Goal: Check status: Check status

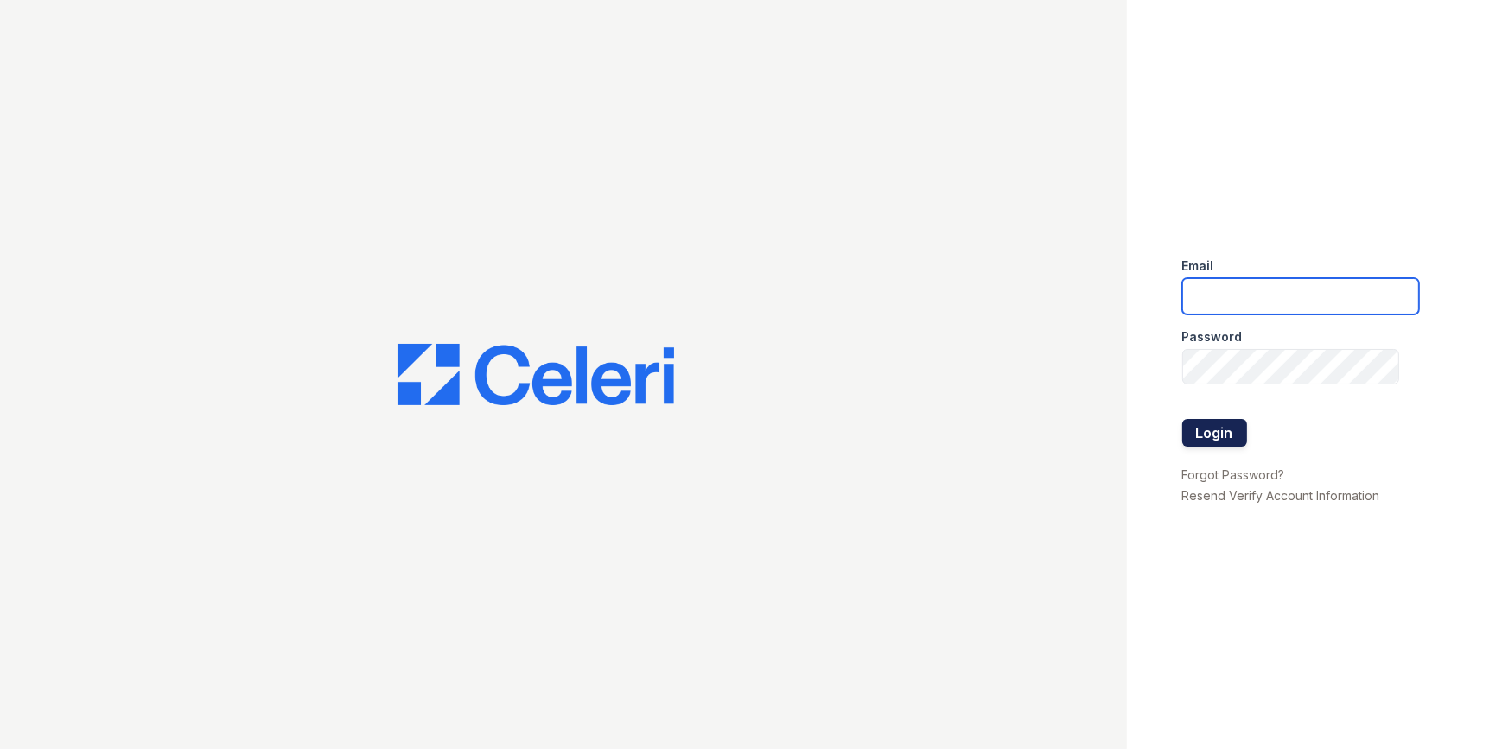
type input "etonsquare@dominionra.com"
click at [1234, 431] on button "Login" at bounding box center [1214, 433] width 65 height 28
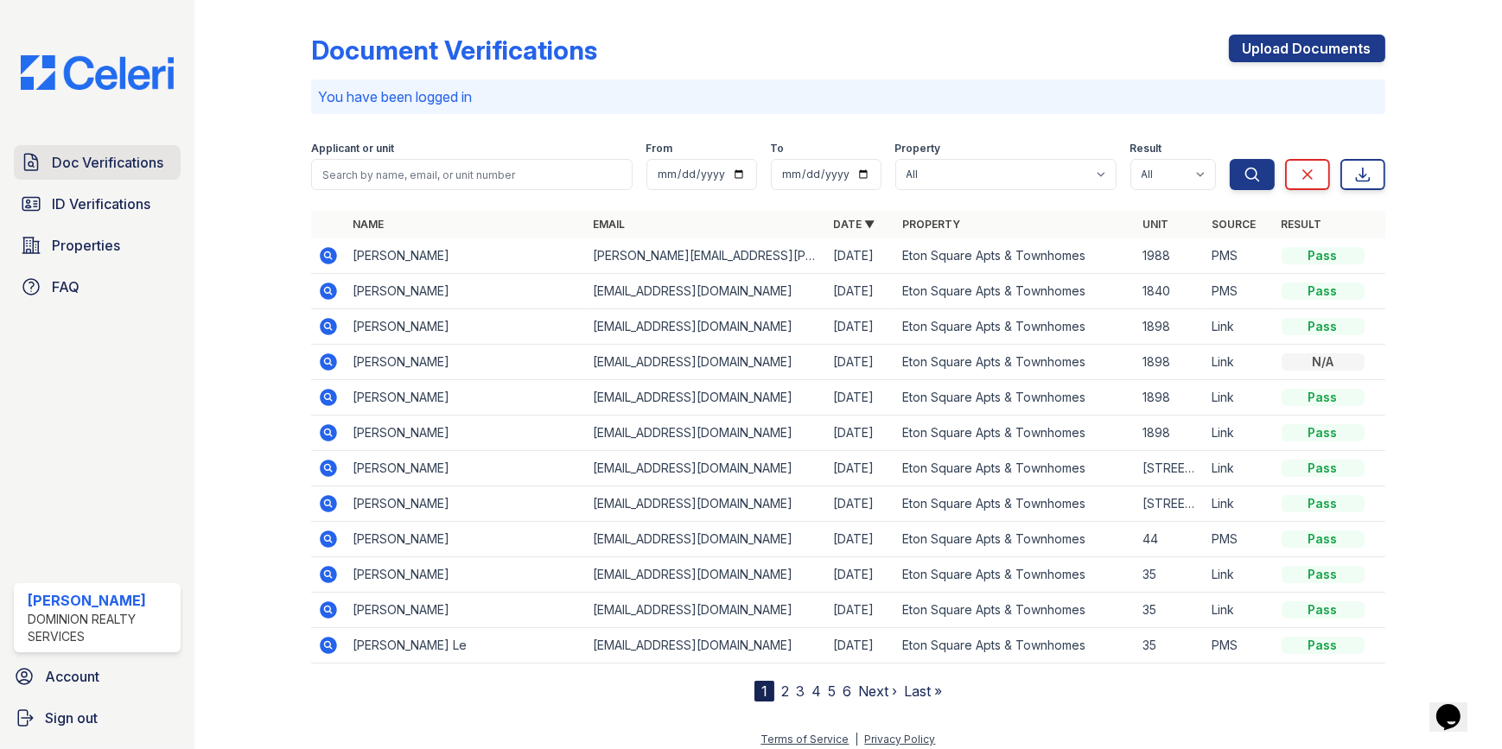
click at [115, 155] on span "Doc Verifications" at bounding box center [107, 162] width 111 height 21
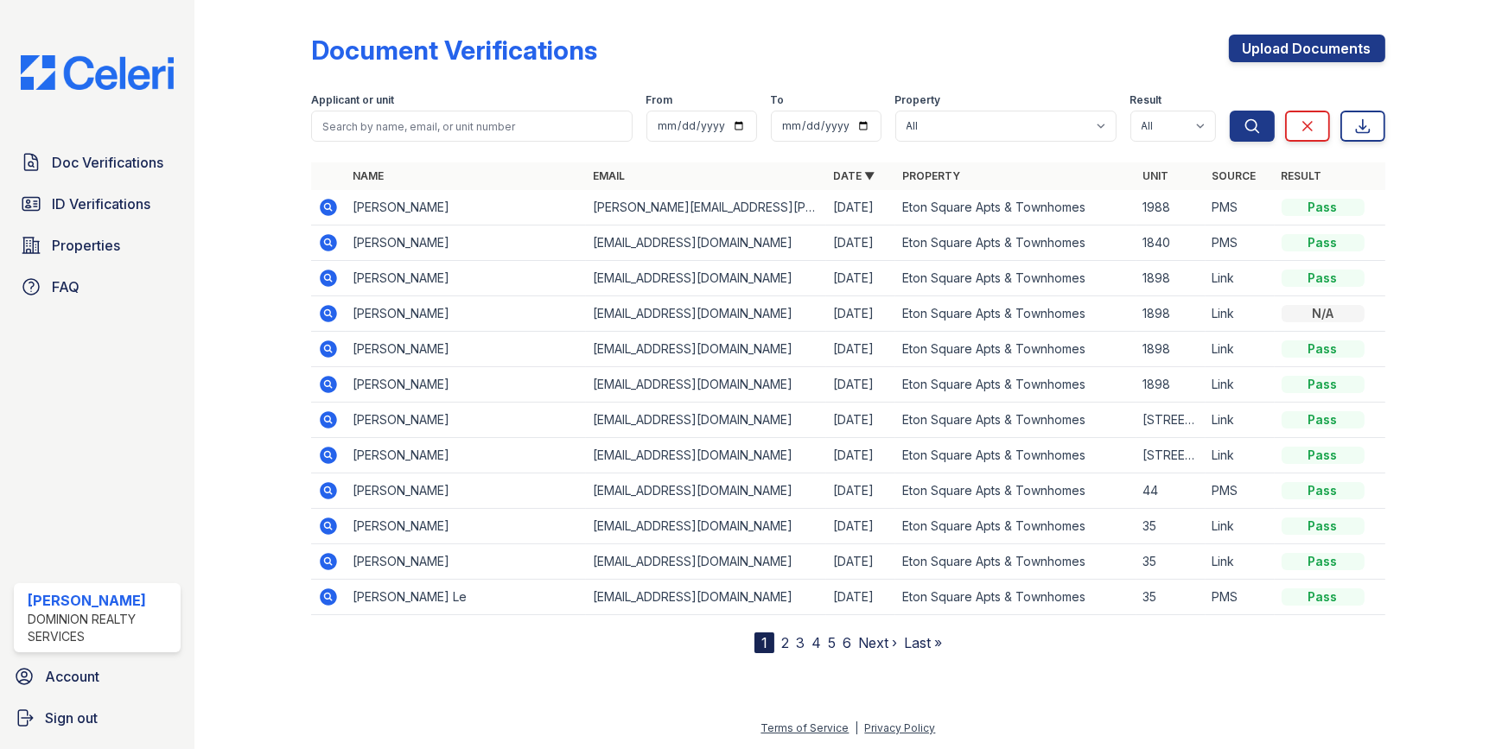
click at [320, 237] on icon at bounding box center [328, 242] width 21 height 21
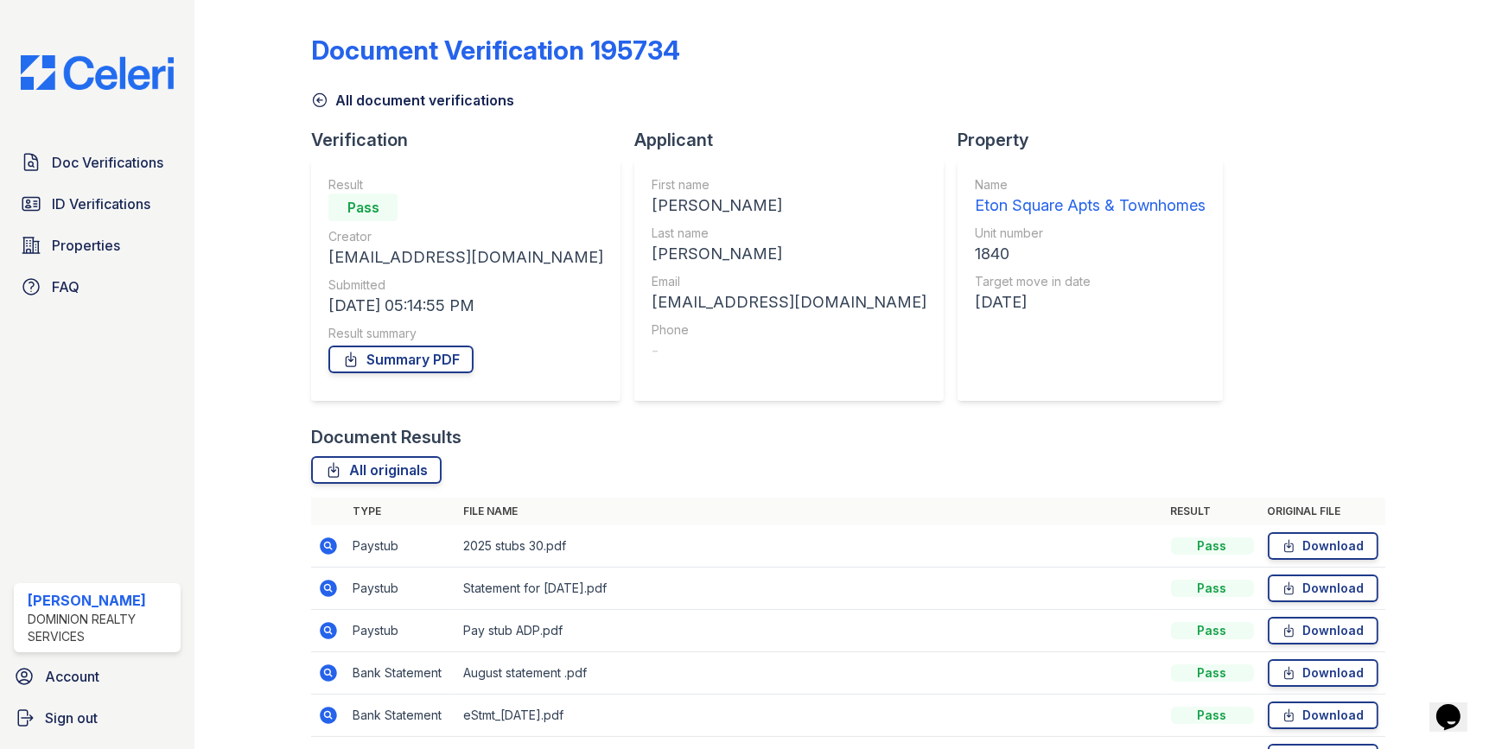
scroll to position [359, 0]
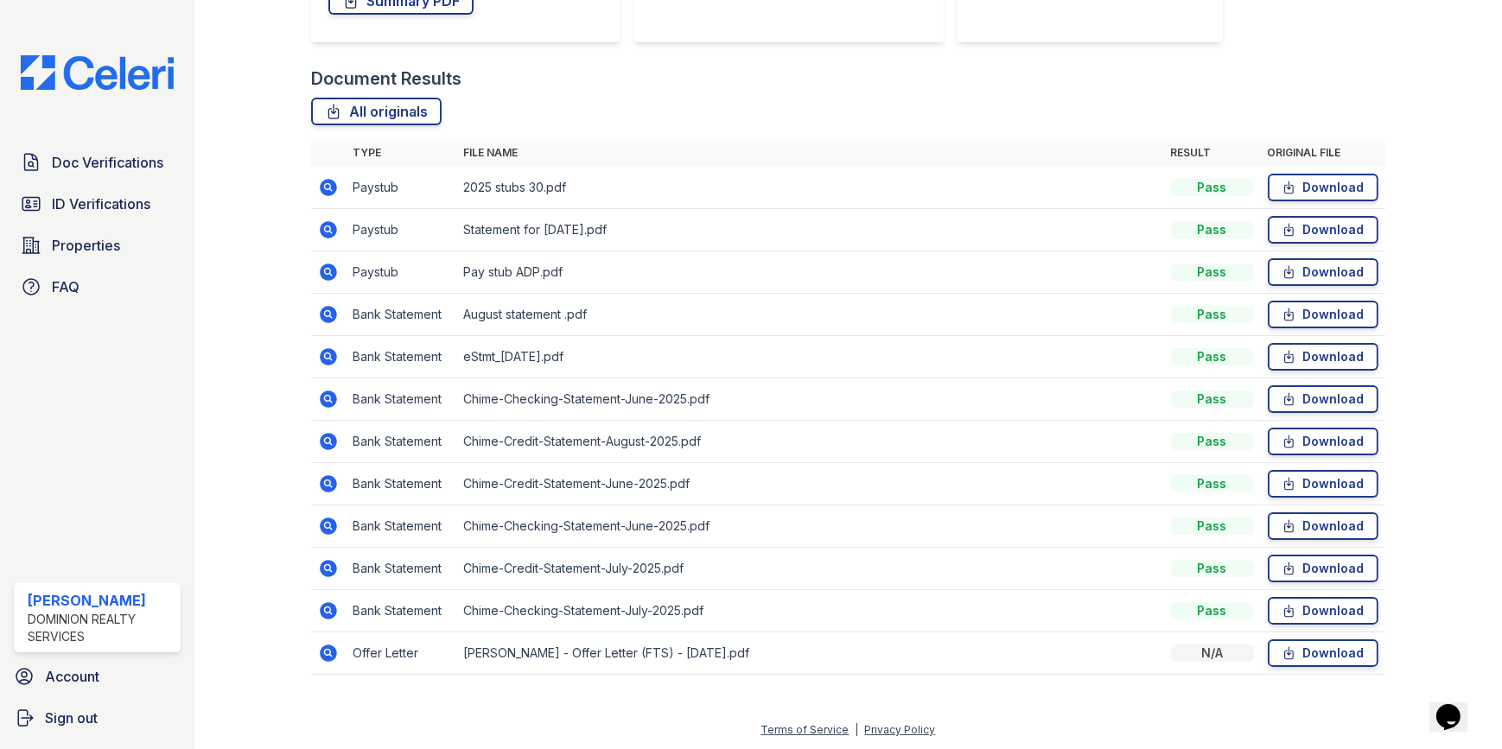
click at [322, 604] on icon at bounding box center [329, 610] width 17 height 17
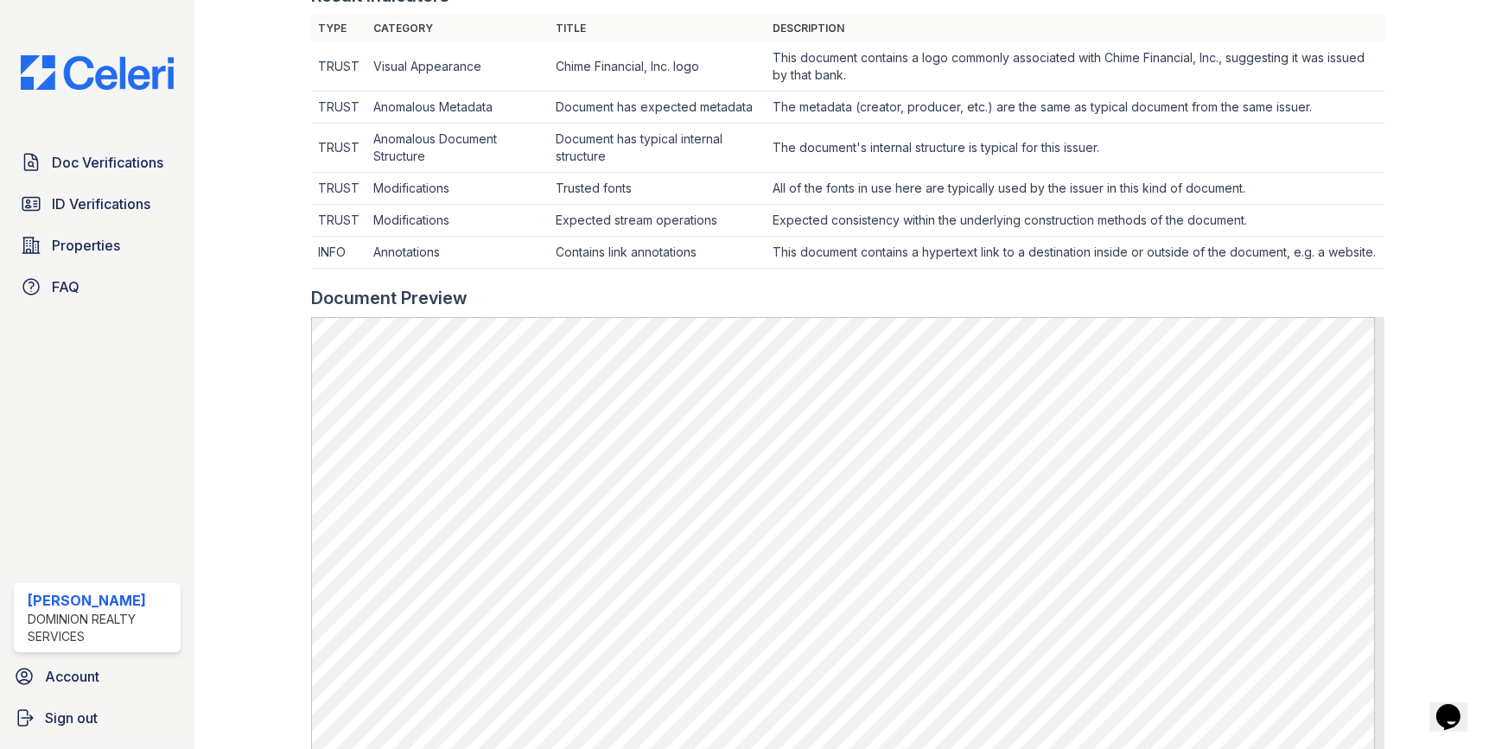
scroll to position [238, 0]
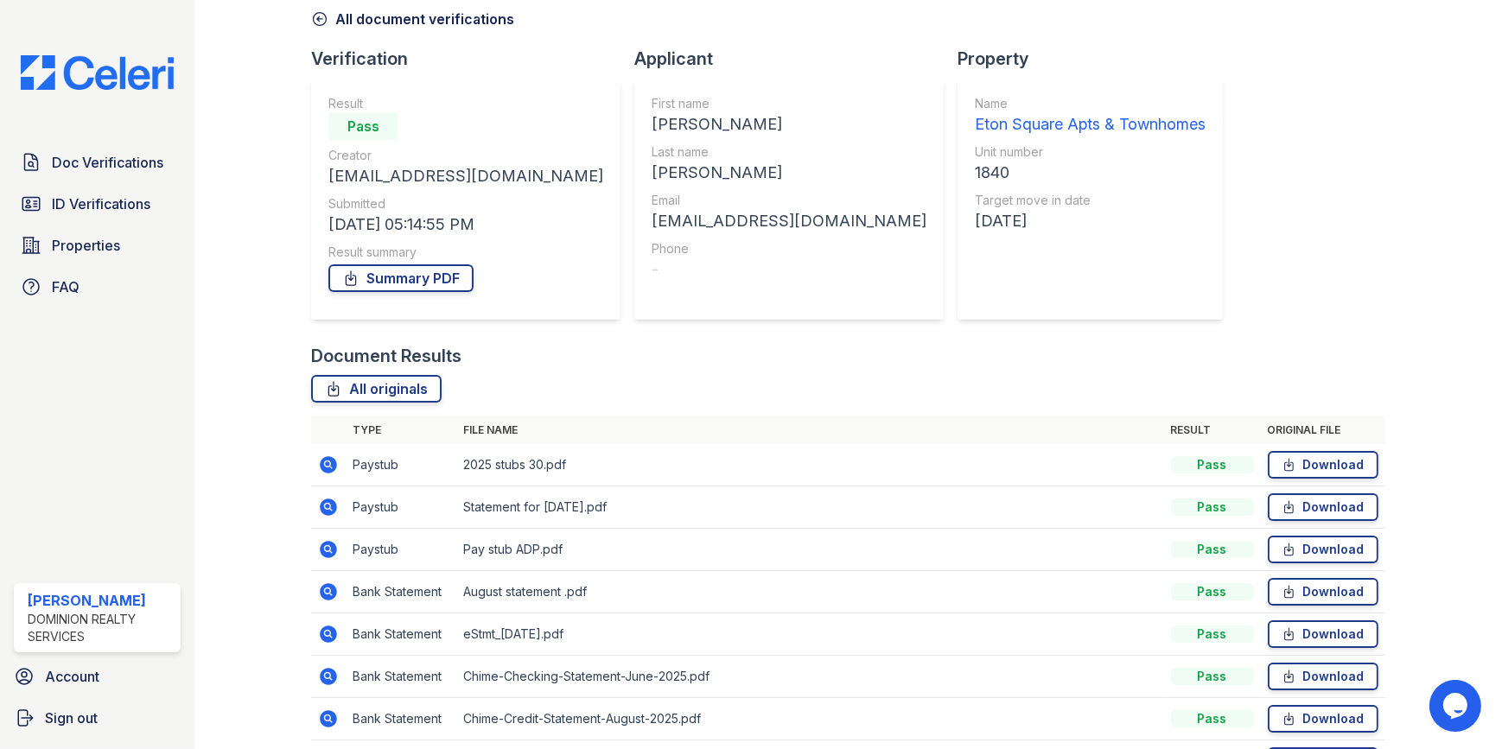
scroll to position [235, 0]
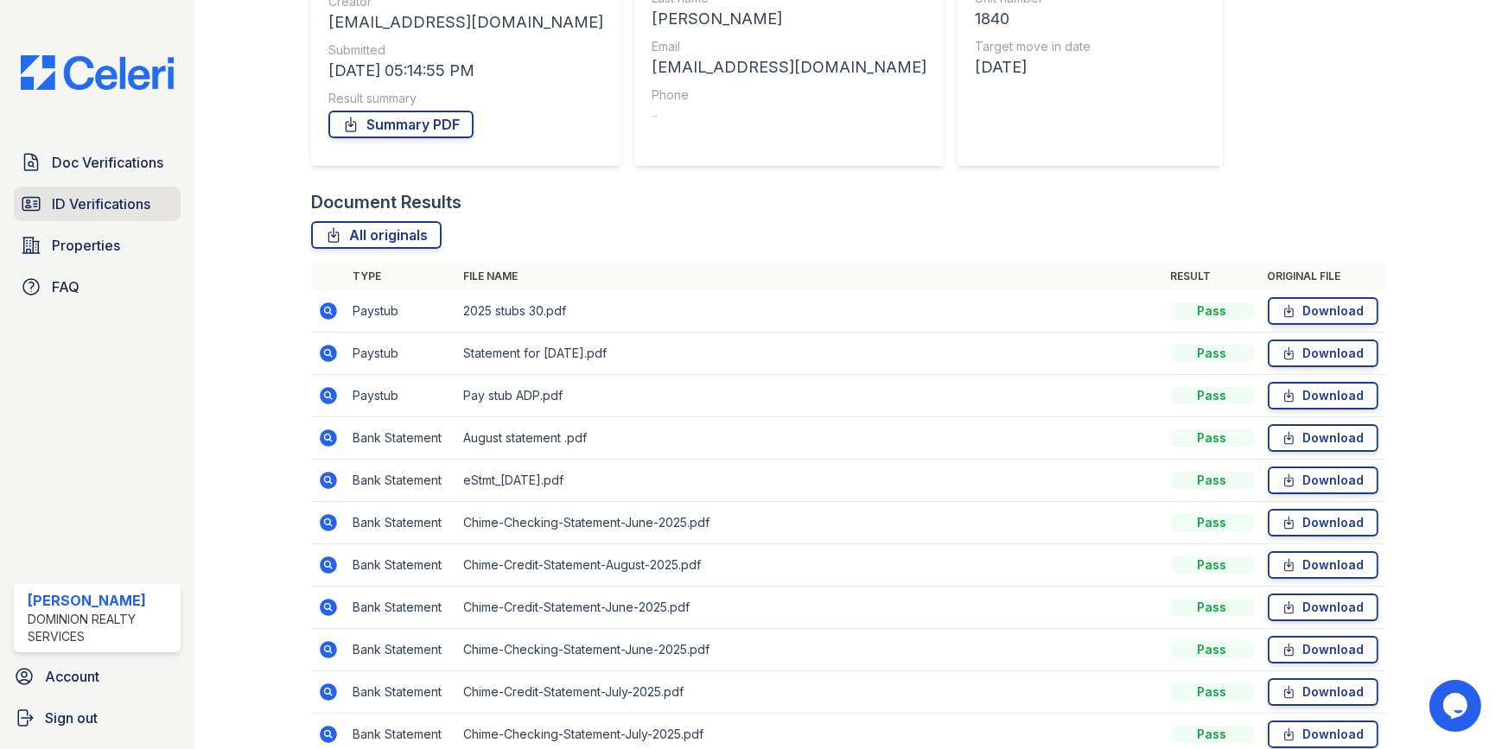
drag, startPoint x: 105, startPoint y: 163, endPoint x: 111, endPoint y: 202, distance: 39.5
click at [105, 163] on span "Doc Verifications" at bounding box center [107, 162] width 111 height 21
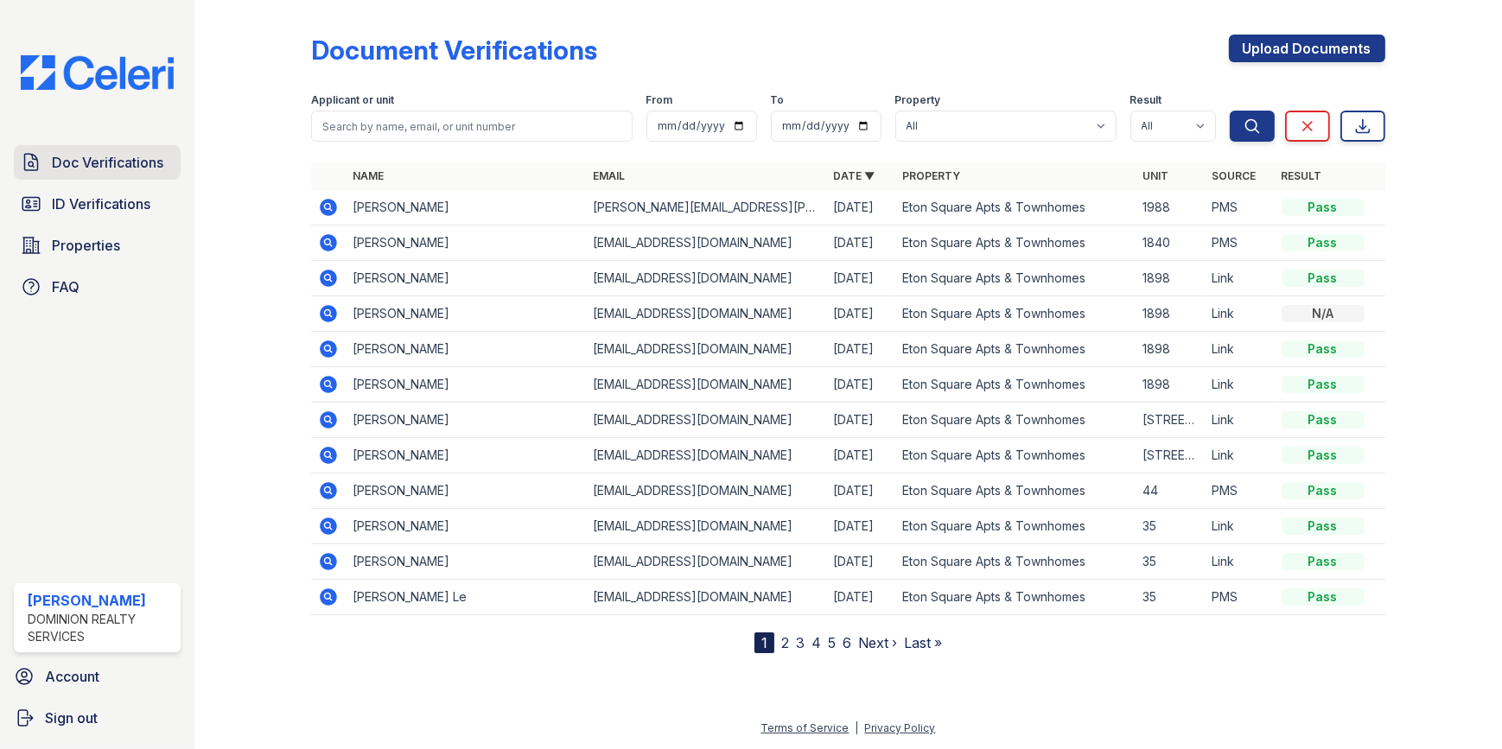
click at [96, 168] on span "Doc Verifications" at bounding box center [107, 162] width 111 height 21
click at [121, 164] on span "Doc Verifications" at bounding box center [107, 162] width 111 height 21
